Goal: Task Accomplishment & Management: Complete application form

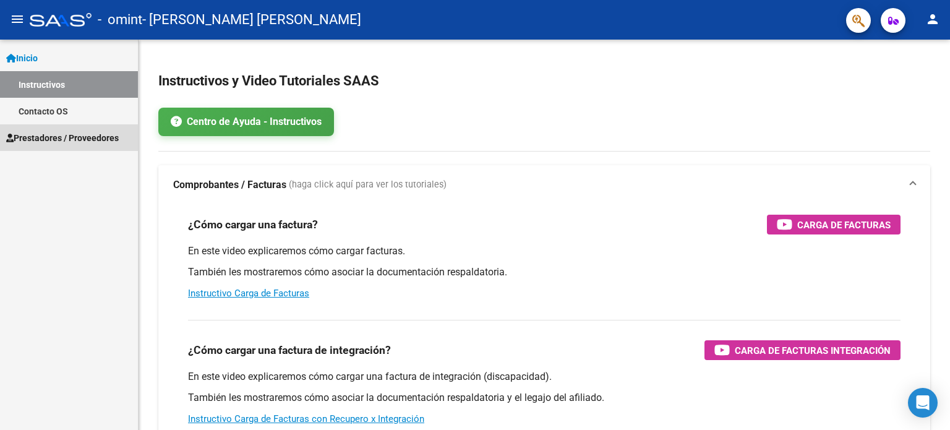
click at [63, 135] on span "Prestadores / Proveedores" at bounding box center [62, 138] width 113 height 14
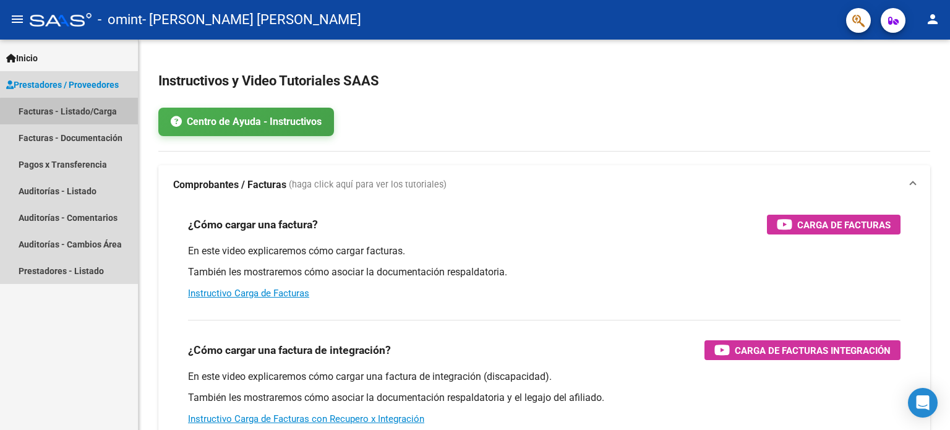
click at [75, 112] on link "Facturas - Listado/Carga" at bounding box center [69, 111] width 138 height 27
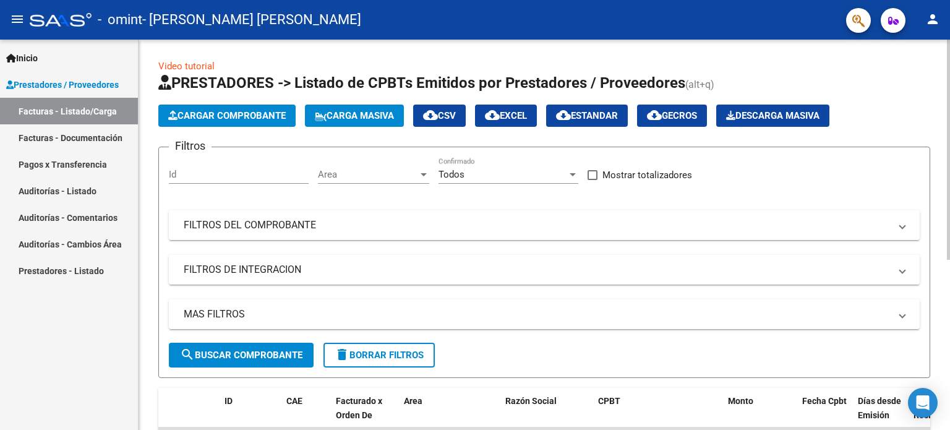
click at [225, 114] on span "Cargar Comprobante" at bounding box center [227, 115] width 118 height 11
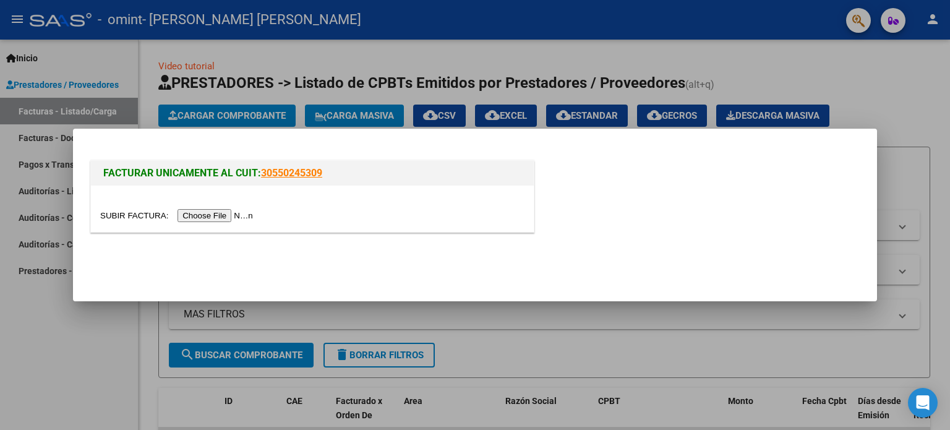
click at [217, 213] on input "file" at bounding box center [178, 215] width 157 height 13
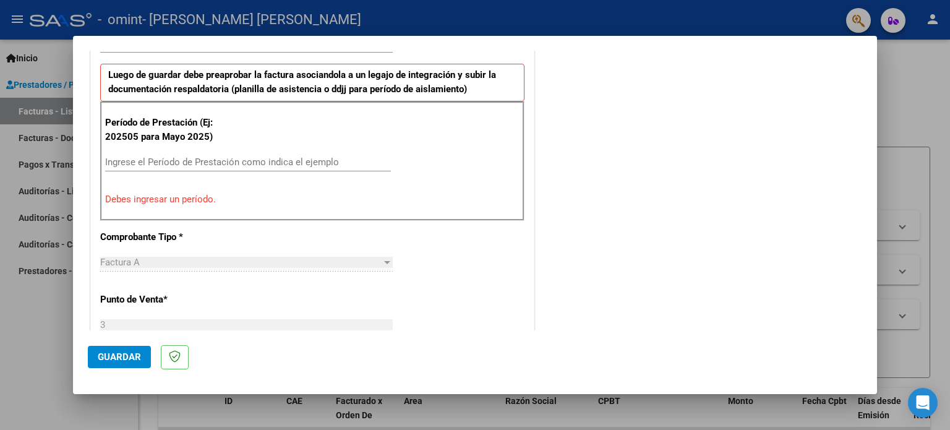
scroll to position [335, 0]
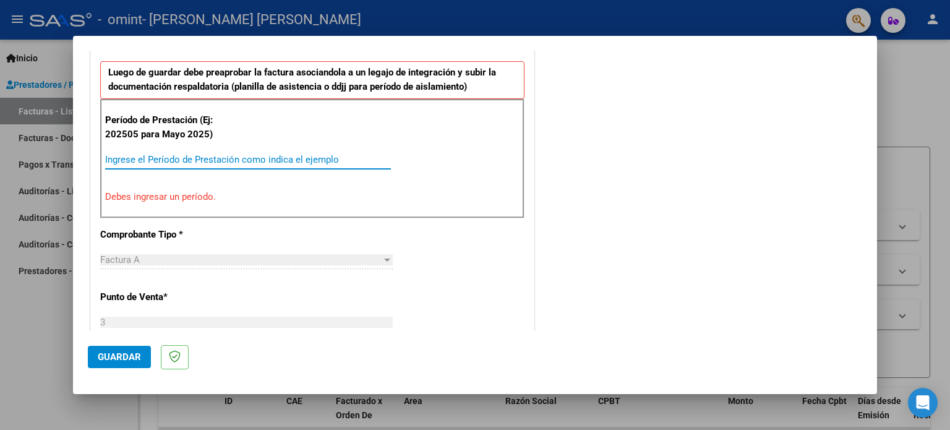
click at [150, 155] on input "Ingrese el Período de Prestación como indica el ejemplo" at bounding box center [248, 159] width 286 height 11
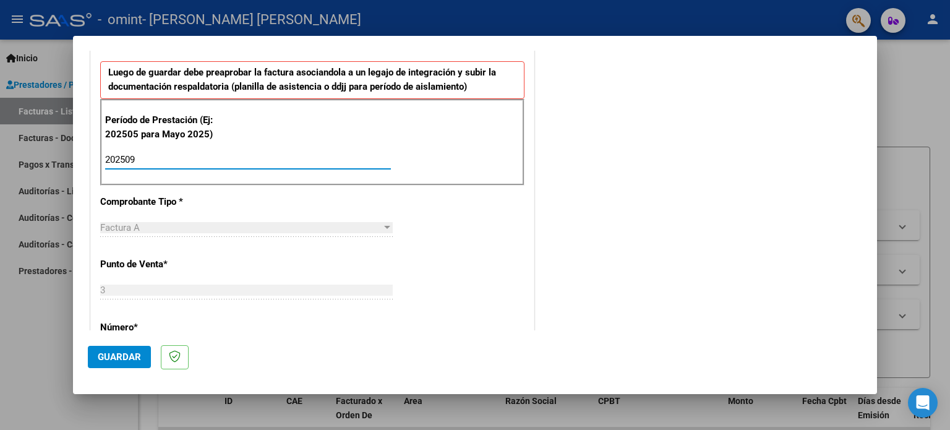
type input "202509"
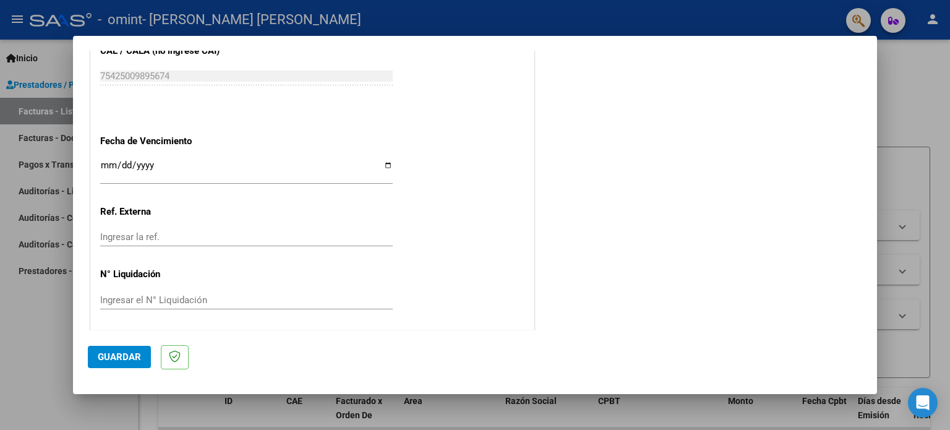
scroll to position [808, 0]
click at [382, 162] on input "Ingresar la fecha" at bounding box center [246, 170] width 293 height 20
type input "[DATE]"
click at [116, 357] on span "Guardar" at bounding box center [119, 356] width 43 height 11
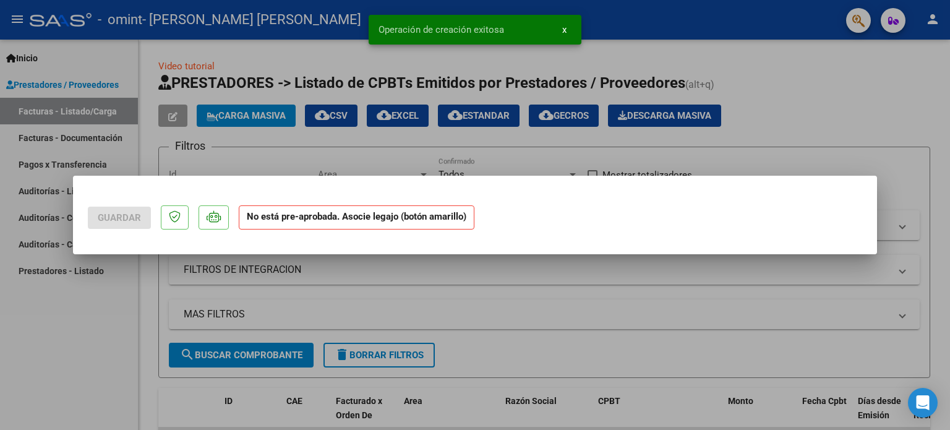
scroll to position [0, 0]
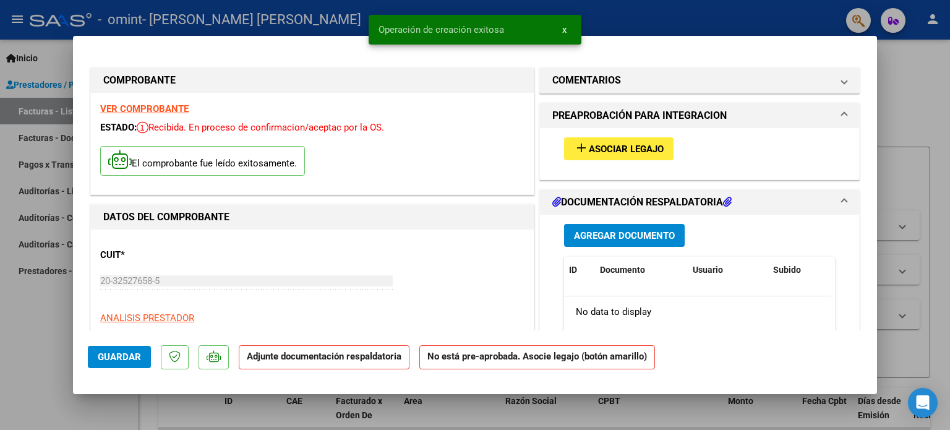
click at [626, 140] on button "add Asociar Legajo" at bounding box center [619, 148] width 110 height 23
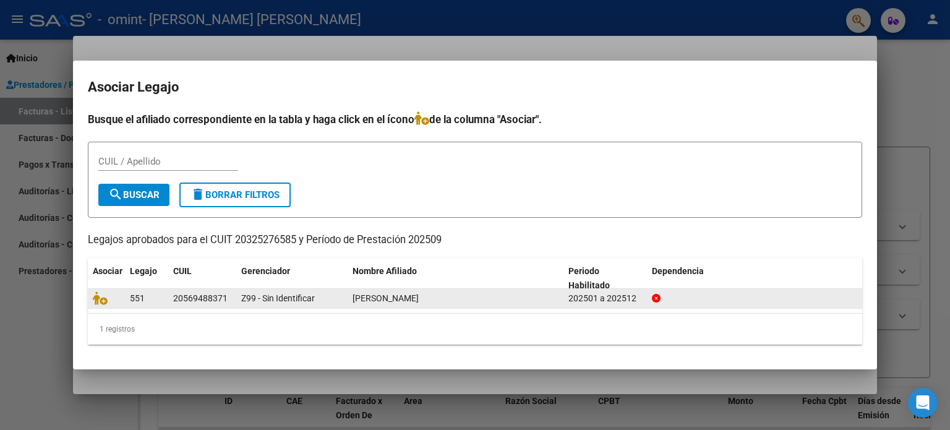
click at [323, 296] on div "Z99 - Sin Identificar" at bounding box center [291, 298] width 101 height 14
click at [100, 296] on icon at bounding box center [100, 298] width 15 height 14
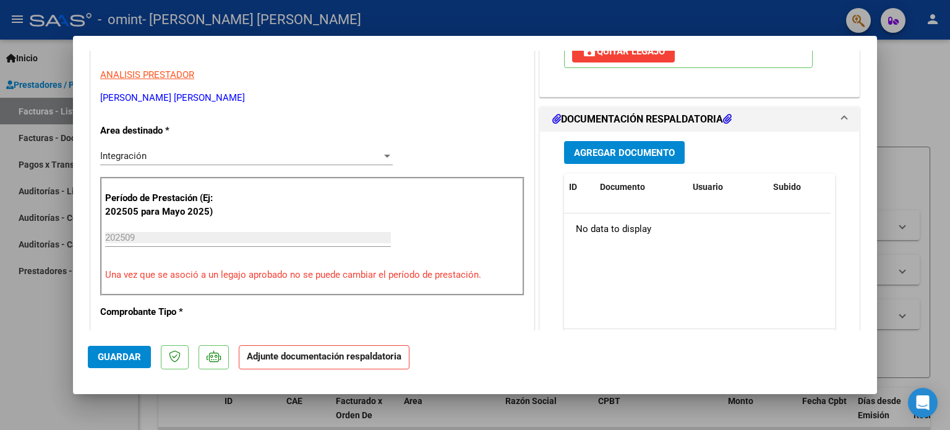
scroll to position [260, 0]
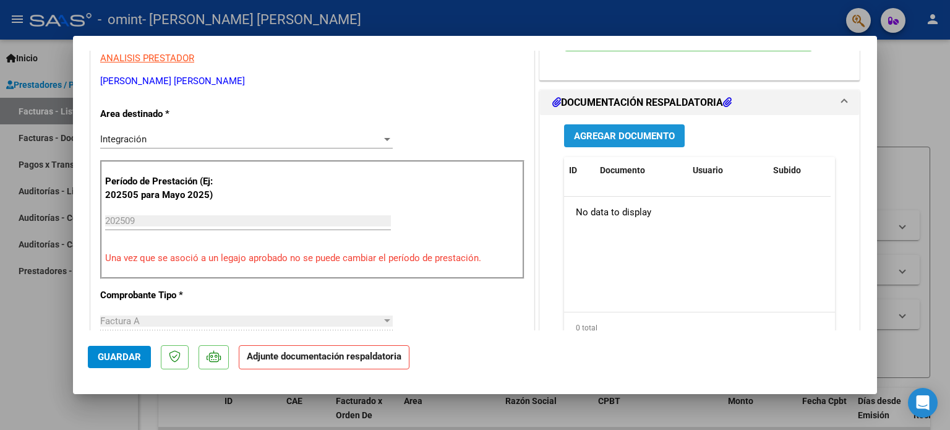
click at [647, 136] on span "Agregar Documento" at bounding box center [624, 136] width 101 height 11
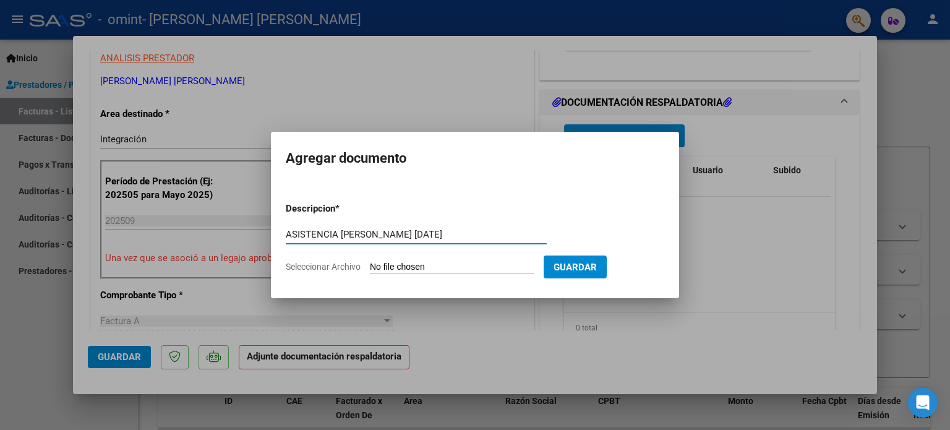
type input "ASISTENCIA [PERSON_NAME] [DATE]"
click at [444, 263] on input "Seleccionar Archivo" at bounding box center [452, 268] width 164 height 12
type input "C:\fakepath\ASISTENCIA [PERSON_NAME] [DATE].pdf"
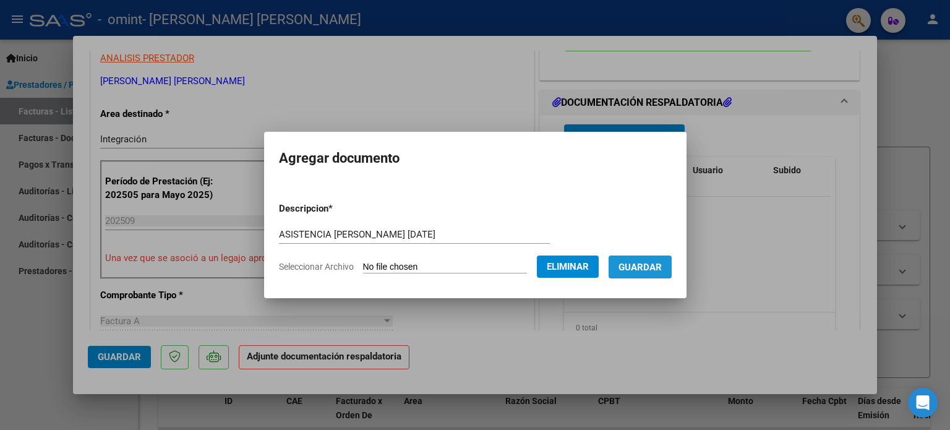
click at [661, 269] on span "Guardar" at bounding box center [640, 267] width 43 height 11
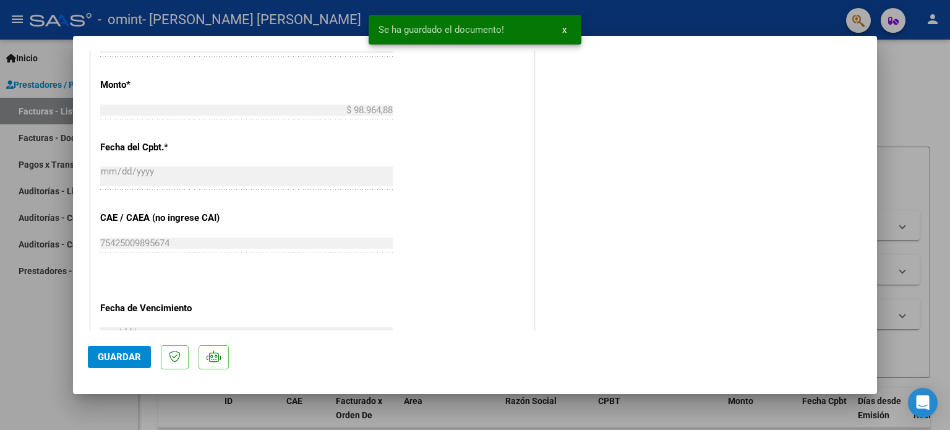
scroll to position [827, 0]
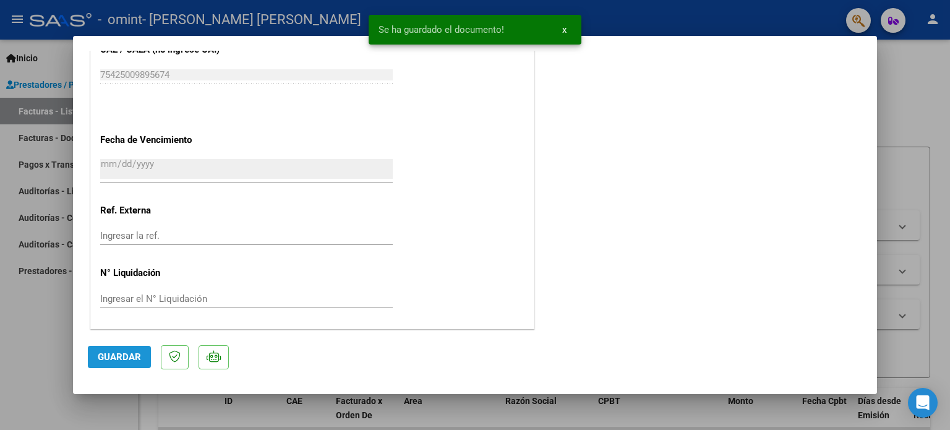
click at [121, 358] on span "Guardar" at bounding box center [119, 356] width 43 height 11
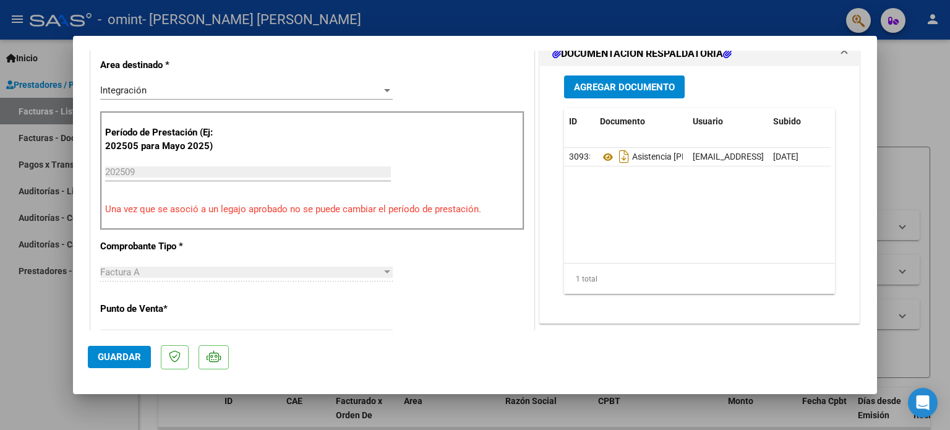
scroll to position [315, 0]
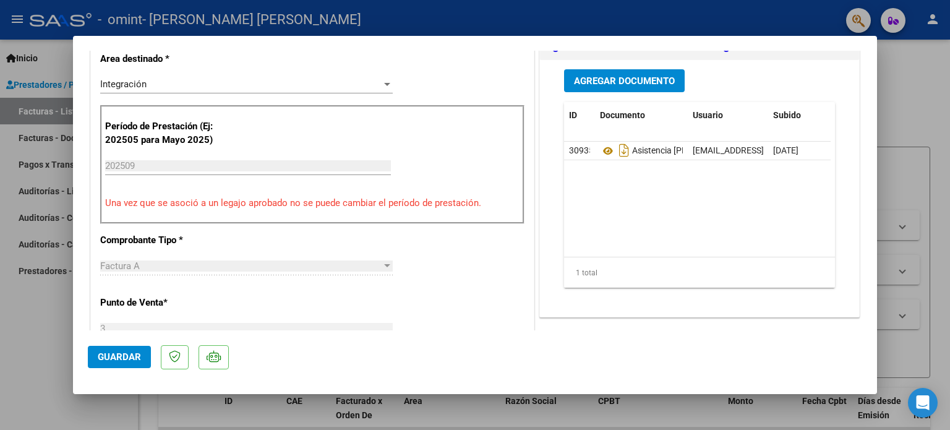
click at [905, 149] on div at bounding box center [475, 215] width 950 height 430
type input "$ 0,00"
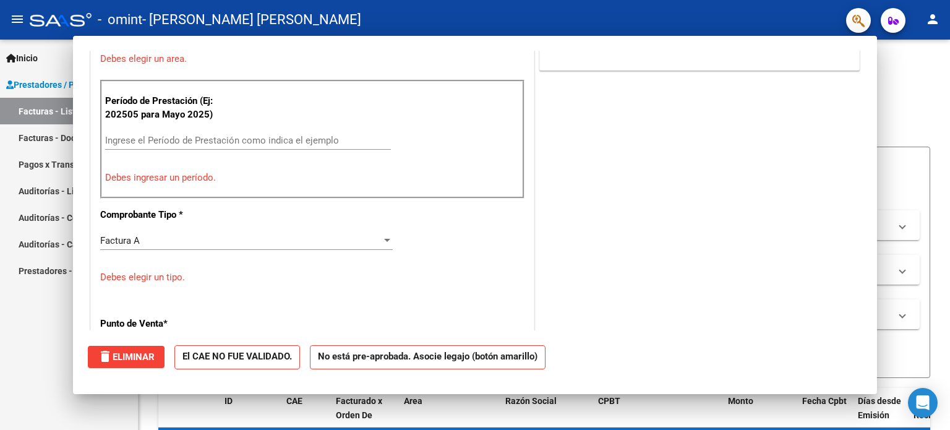
scroll to position [290, 0]
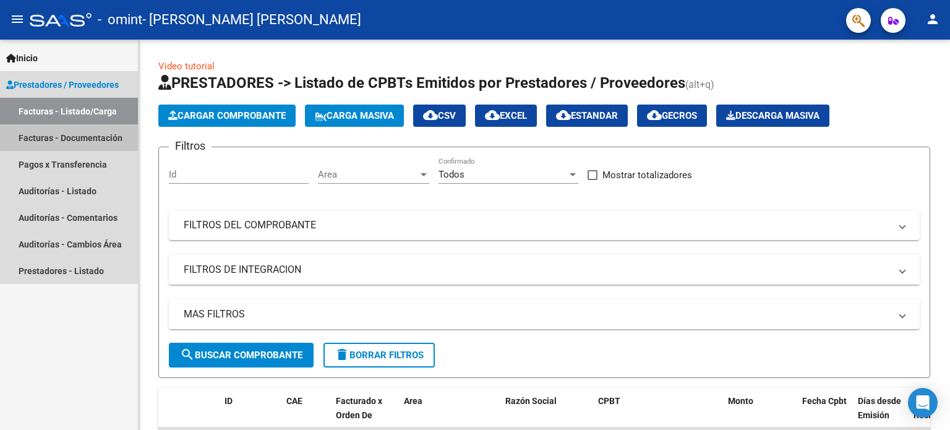
click at [77, 147] on link "Facturas - Documentación" at bounding box center [69, 137] width 138 height 27
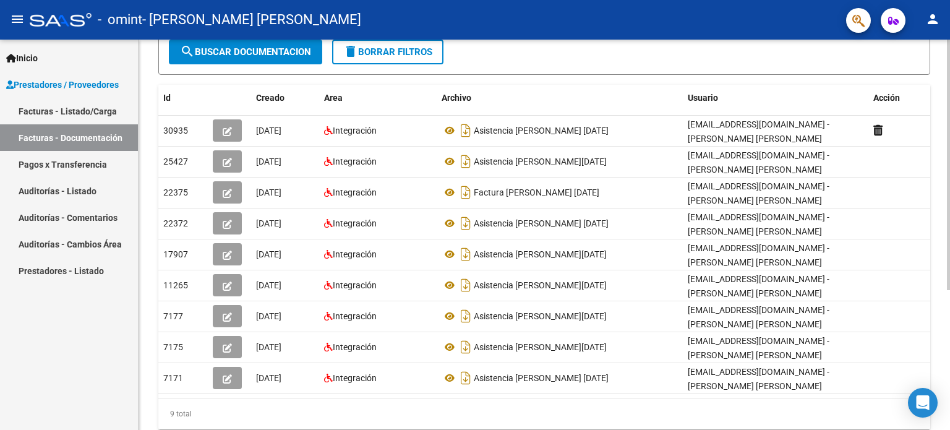
scroll to position [175, 0]
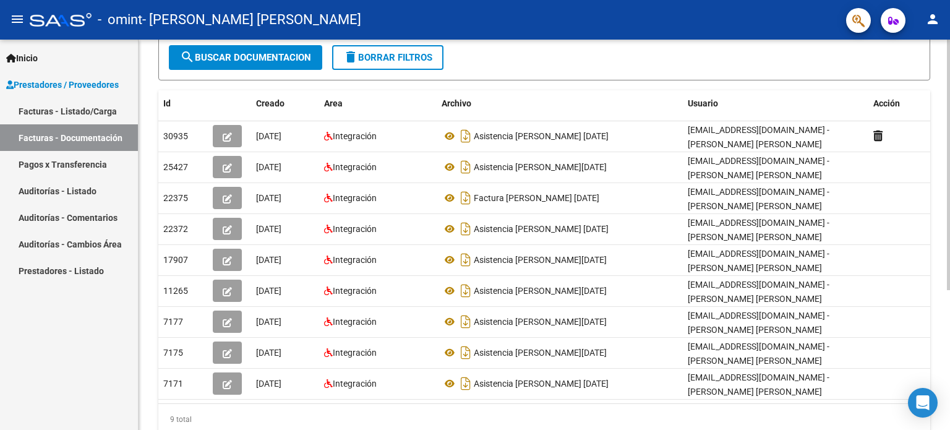
click at [949, 308] on div at bounding box center [948, 276] width 3 height 251
click at [936, 19] on mat-icon "person" at bounding box center [933, 19] width 15 height 15
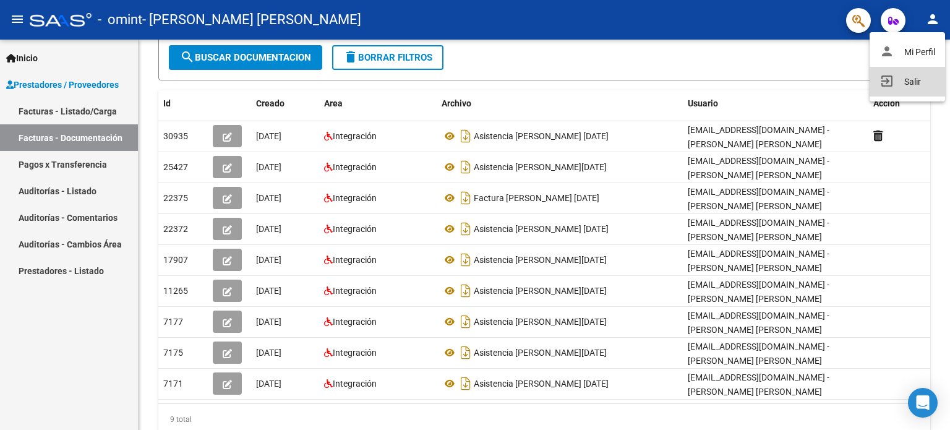
click at [917, 88] on button "exit_to_app Salir" at bounding box center [907, 82] width 75 height 30
